Goal: Transaction & Acquisition: Purchase product/service

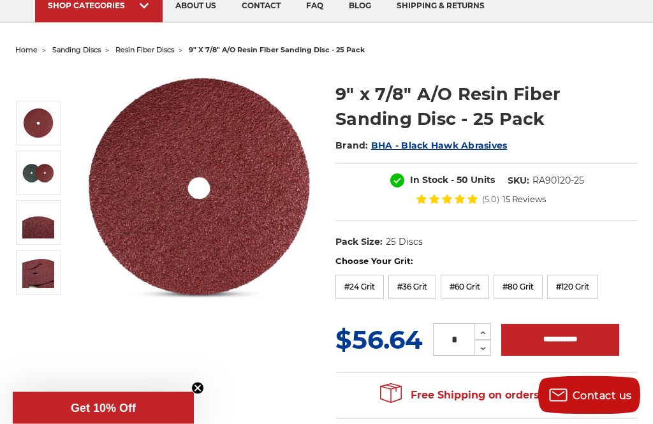
scroll to position [100, 0]
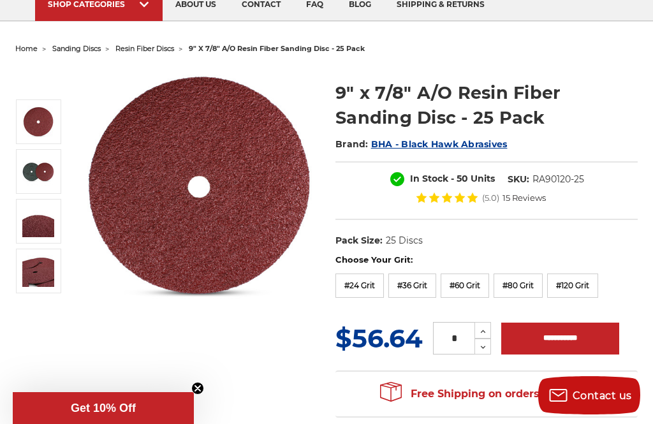
click at [561, 340] on input "**********" at bounding box center [560, 339] width 118 height 32
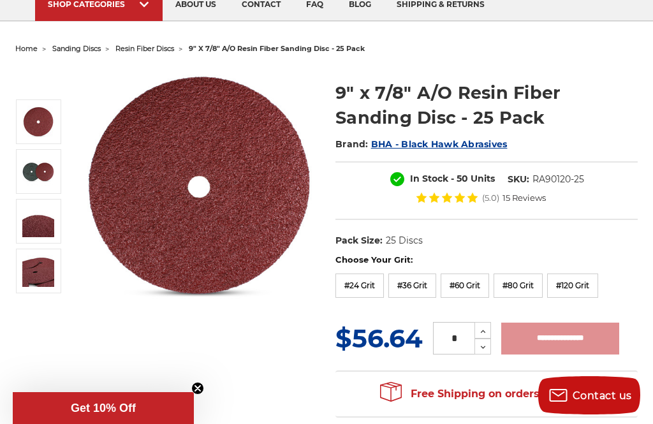
type input "**********"
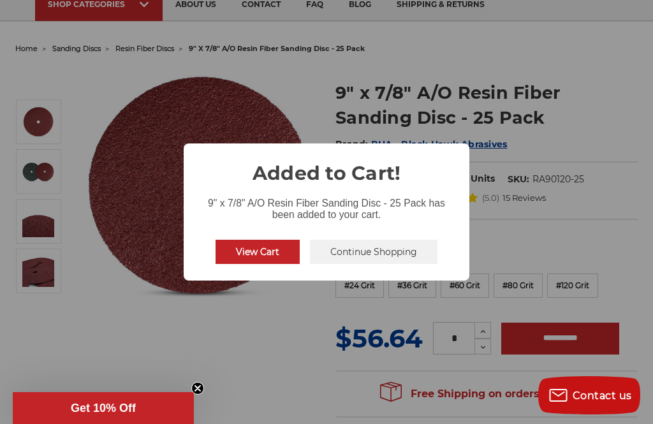
click at [262, 264] on button "View Cart" at bounding box center [258, 252] width 84 height 24
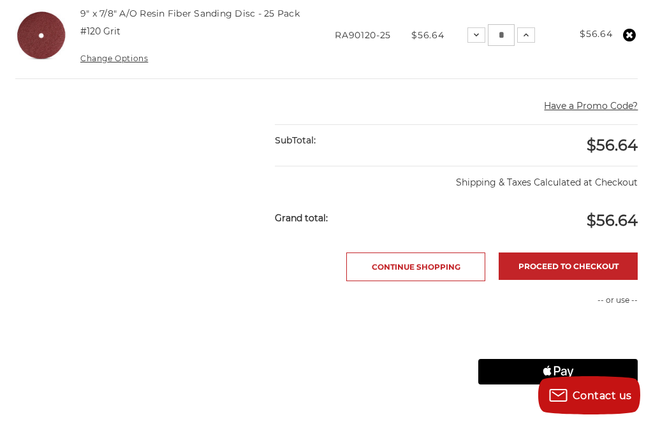
scroll to position [295, 0]
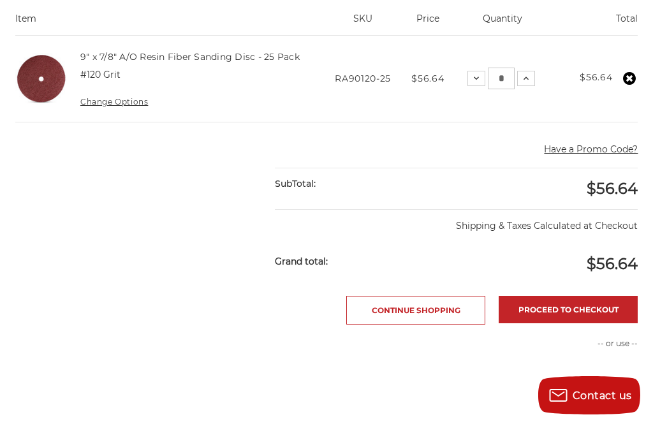
click at [574, 313] on link "Proceed to checkout" at bounding box center [568, 309] width 139 height 27
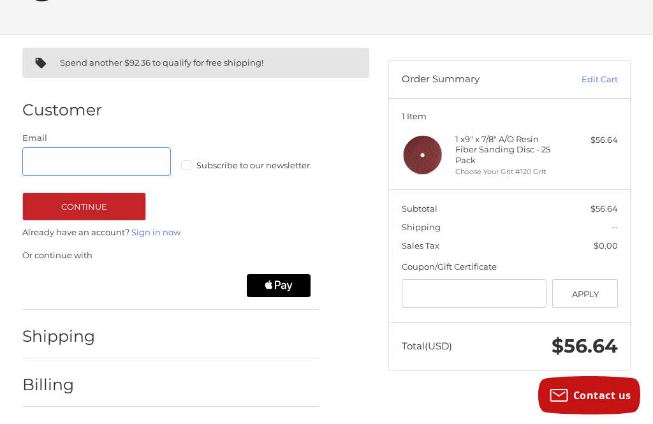
scroll to position [67, 0]
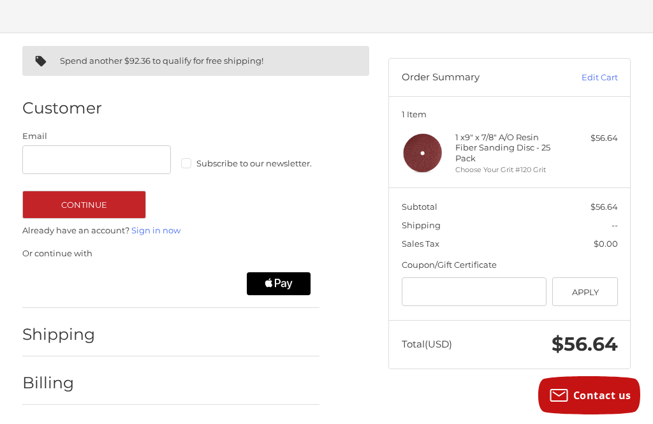
click at [186, 338] on div at bounding box center [214, 338] width 211 height 16
click at [78, 353] on div "Shipping" at bounding box center [171, 334] width 298 height 43
click at [64, 424] on h2 "Payment" at bounding box center [59, 432] width 75 height 20
click at [274, 288] on icon "Apple Logo" at bounding box center [279, 283] width 54 height 23
click at [299, 279] on icon "Apple Logo" at bounding box center [279, 283] width 54 height 23
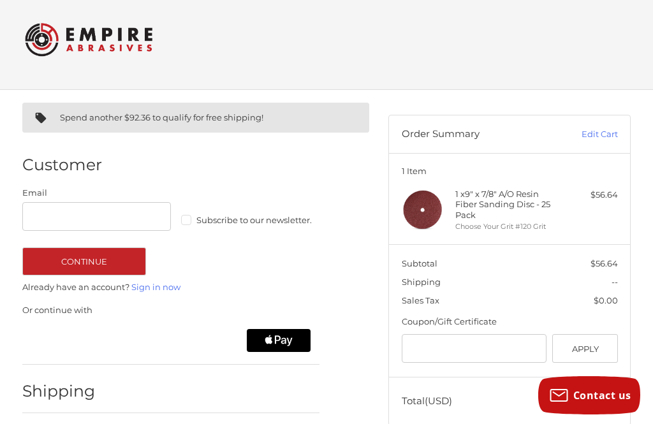
scroll to position [0, 0]
